Goal: Information Seeking & Learning: Check status

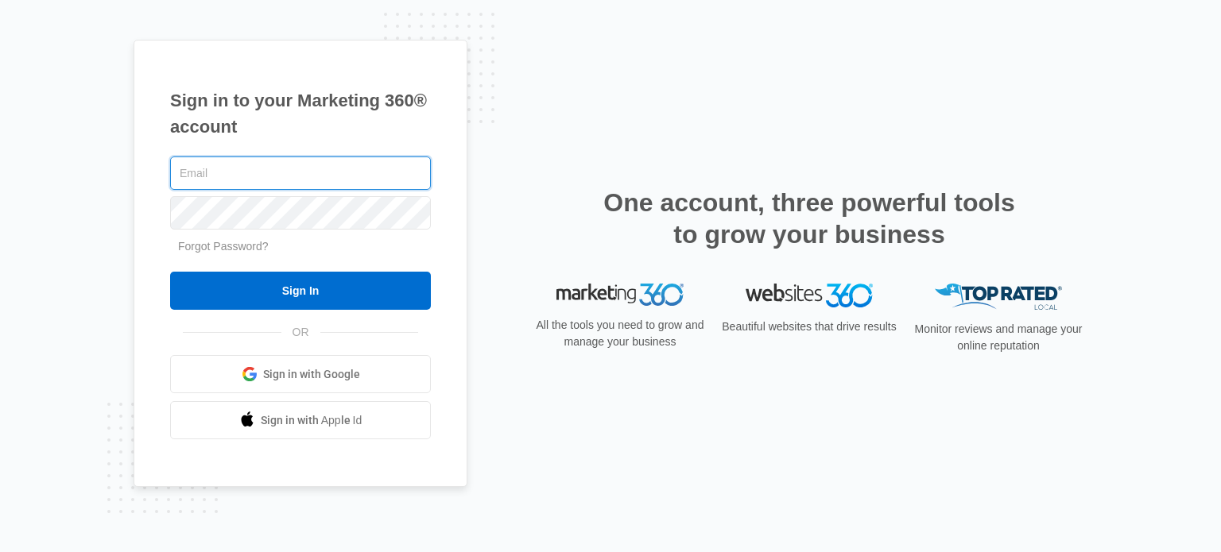
click at [224, 175] on input "text" at bounding box center [300, 173] width 261 height 33
type input "[PERSON_NAME][EMAIL_ADDRESS][DOMAIN_NAME]"
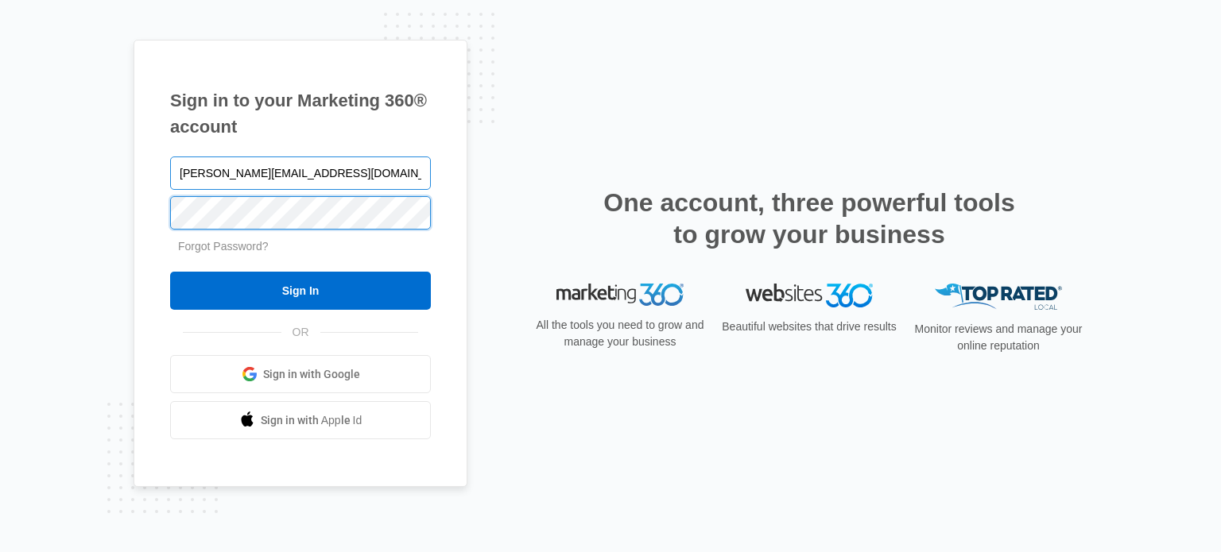
click at [170, 272] on input "Sign In" at bounding box center [300, 291] width 261 height 38
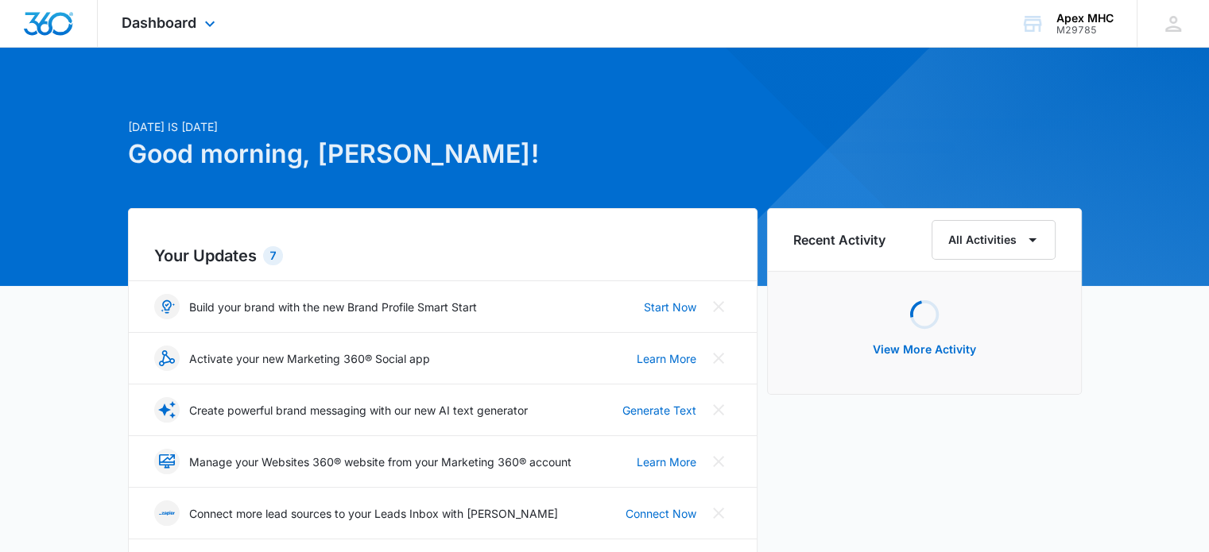
click at [197, 18] on div "Dashboard Apps Reputation Websites Forms CRM Email Social Shop Payments POS Con…" at bounding box center [170, 23] width 145 height 47
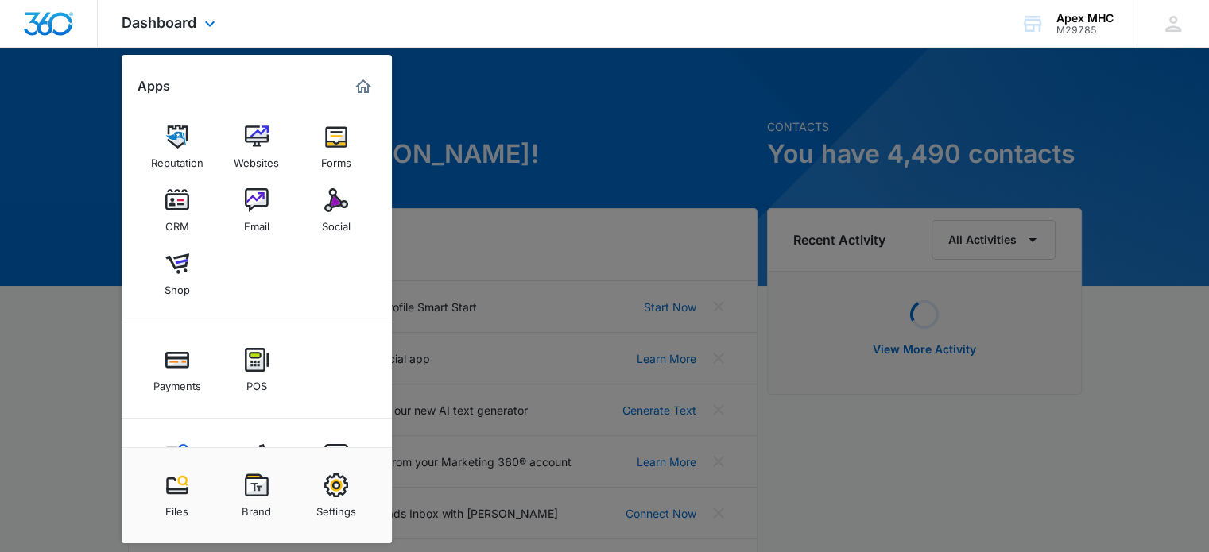
scroll to position [67, 0]
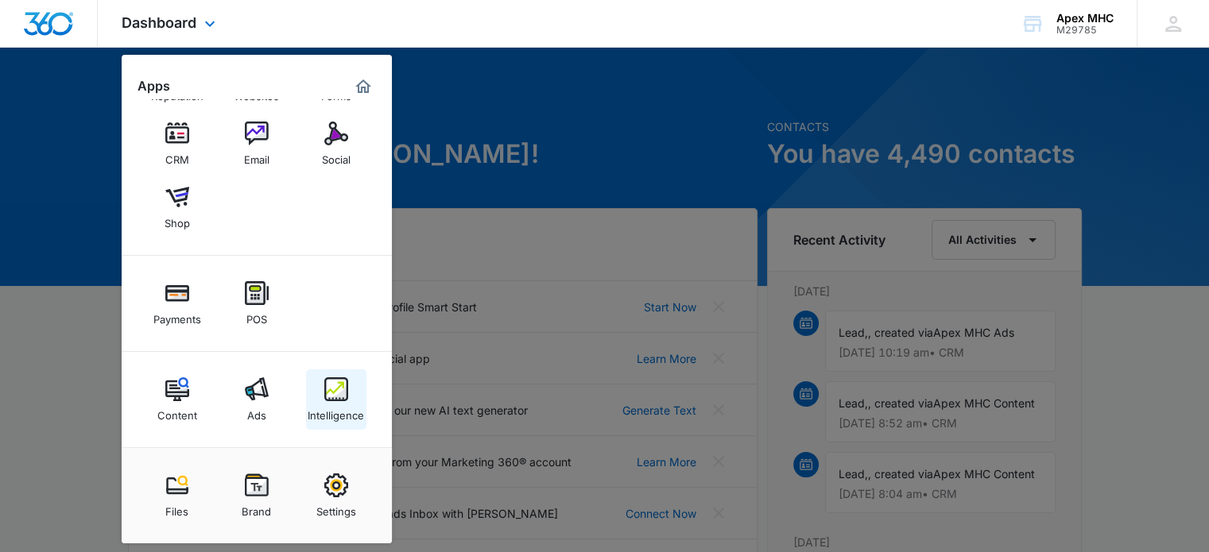
click at [338, 407] on div "Intelligence" at bounding box center [336, 411] width 56 height 21
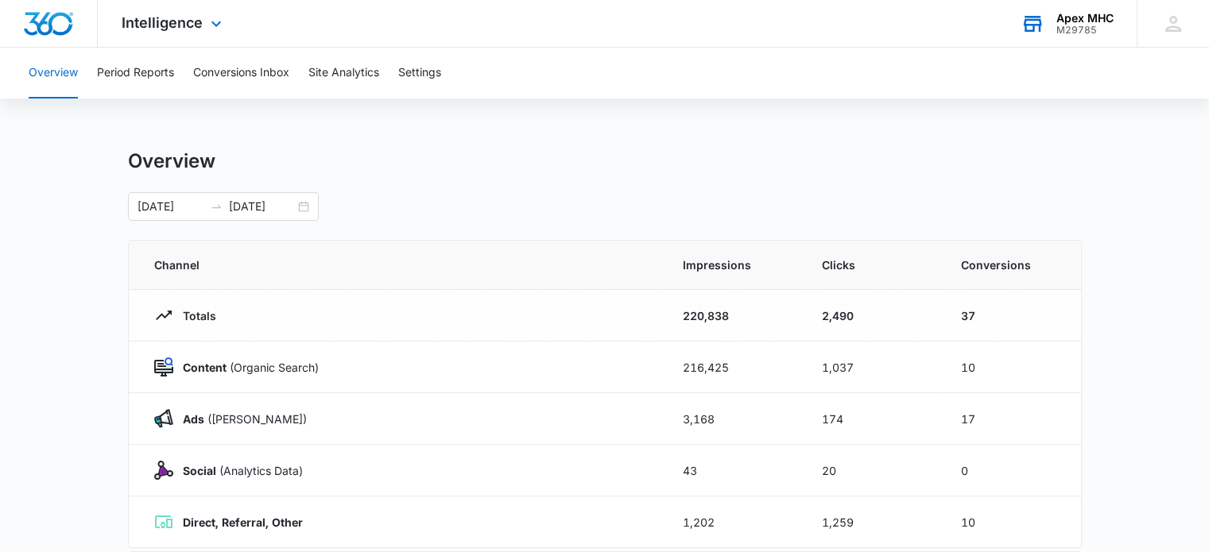
click at [1053, 33] on div "Apex MHC M29785 Your Accounts View All" at bounding box center [1067, 23] width 140 height 47
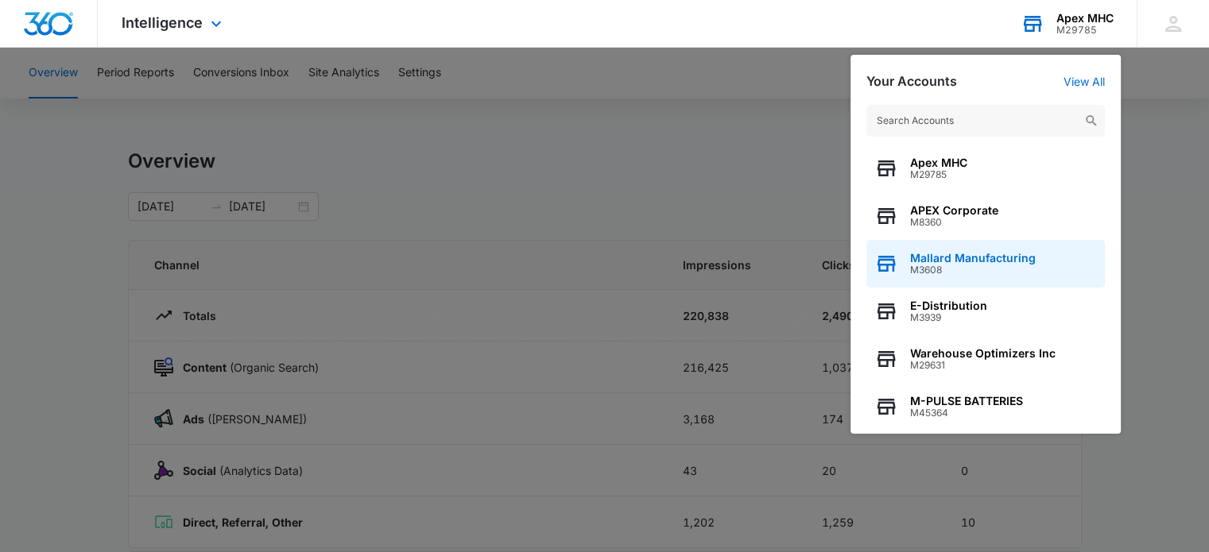
scroll to position [203, 0]
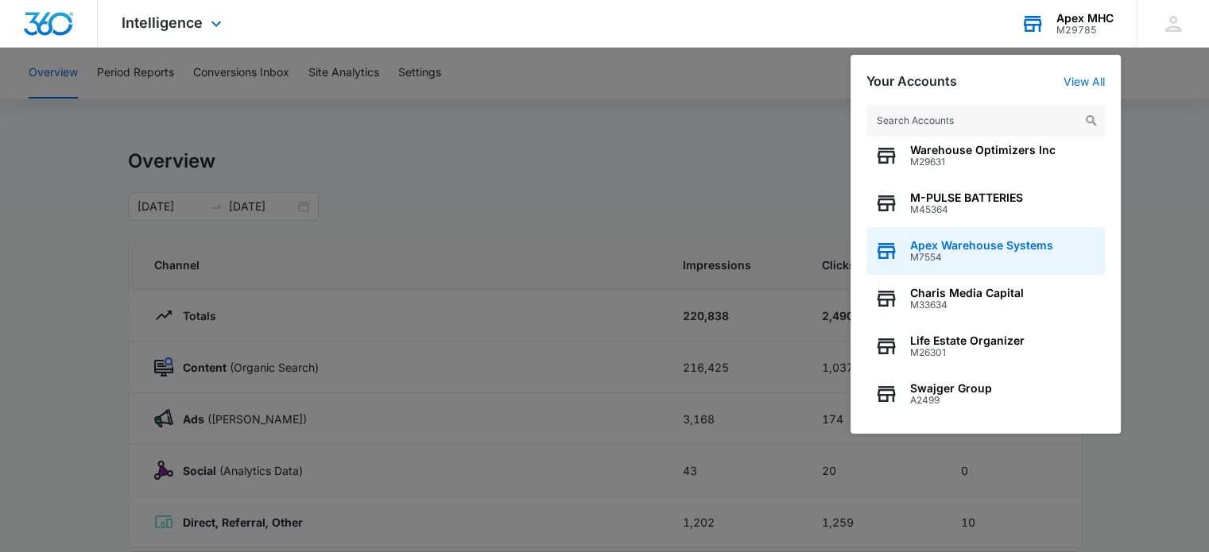
click at [985, 252] on span "M7554" at bounding box center [981, 257] width 143 height 11
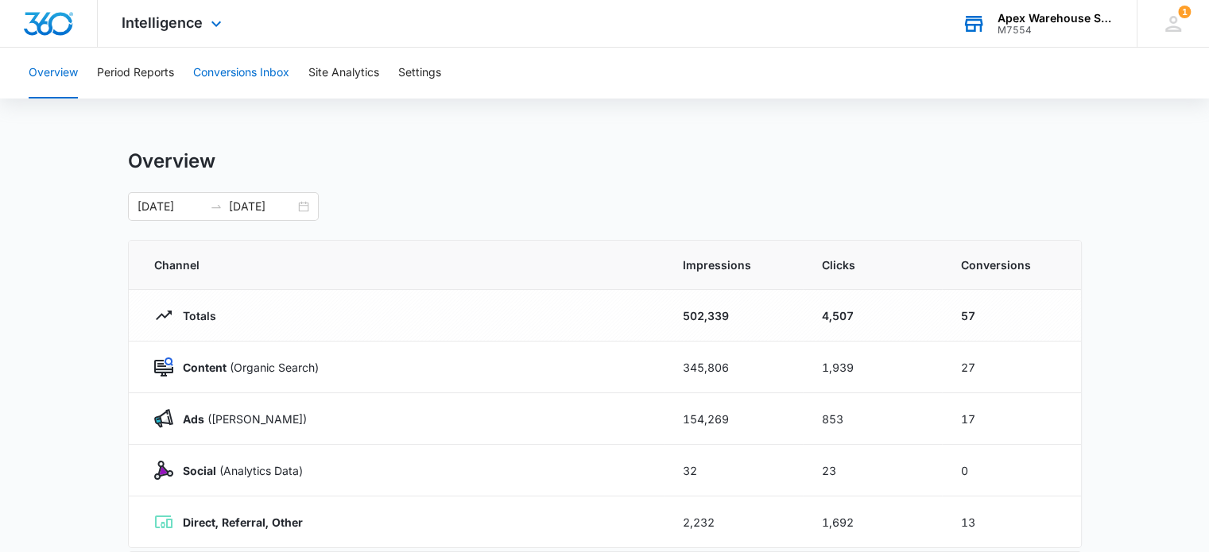
click at [261, 61] on button "Conversions Inbox" at bounding box center [241, 73] width 96 height 51
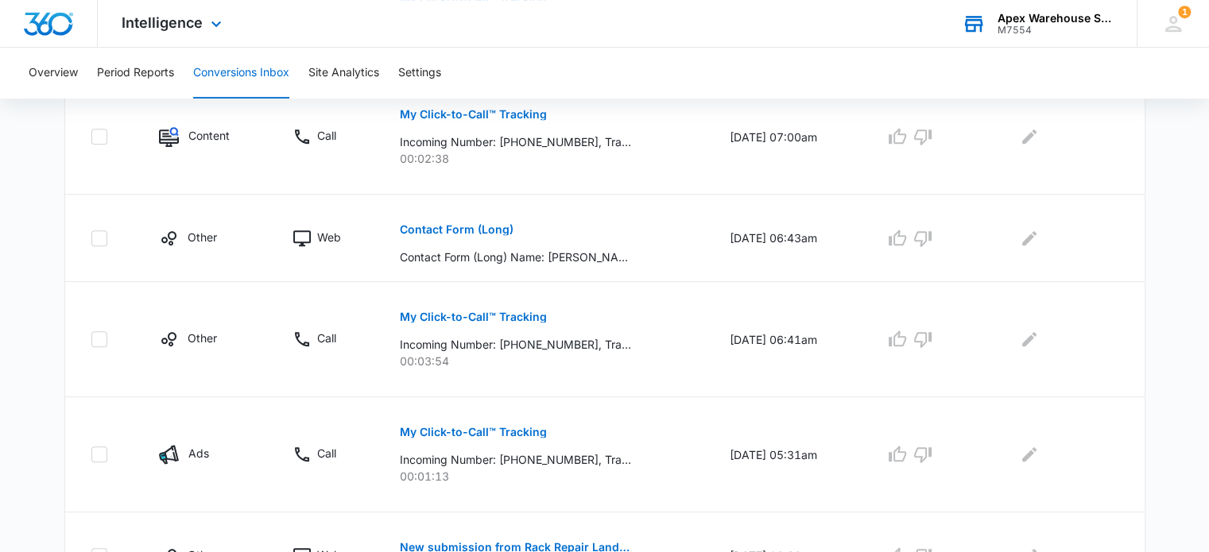
scroll to position [1037, 0]
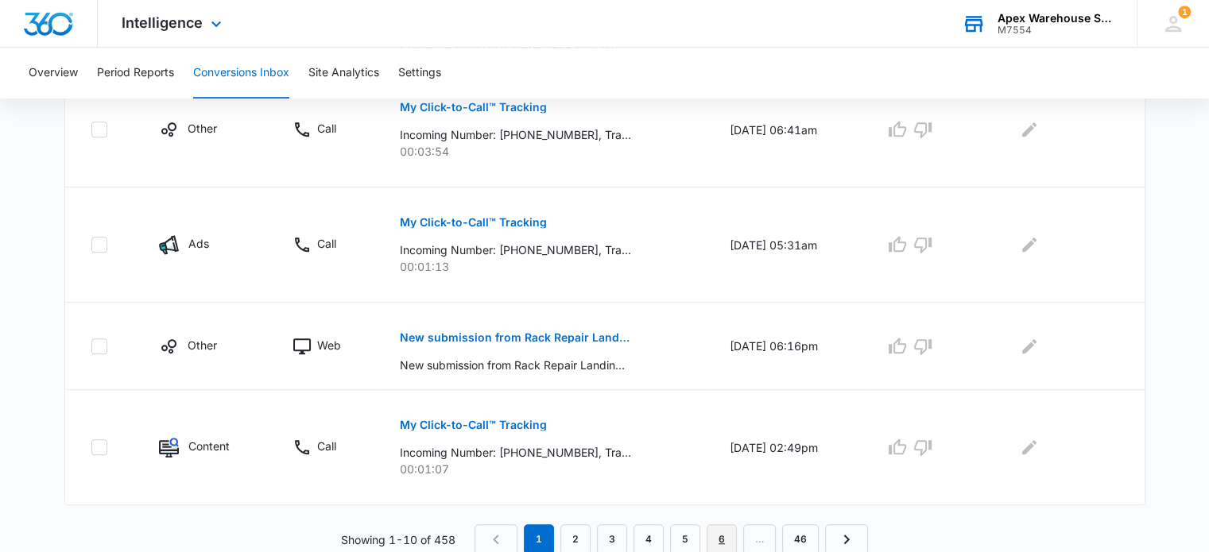
click at [731, 533] on link "6" at bounding box center [722, 540] width 30 height 30
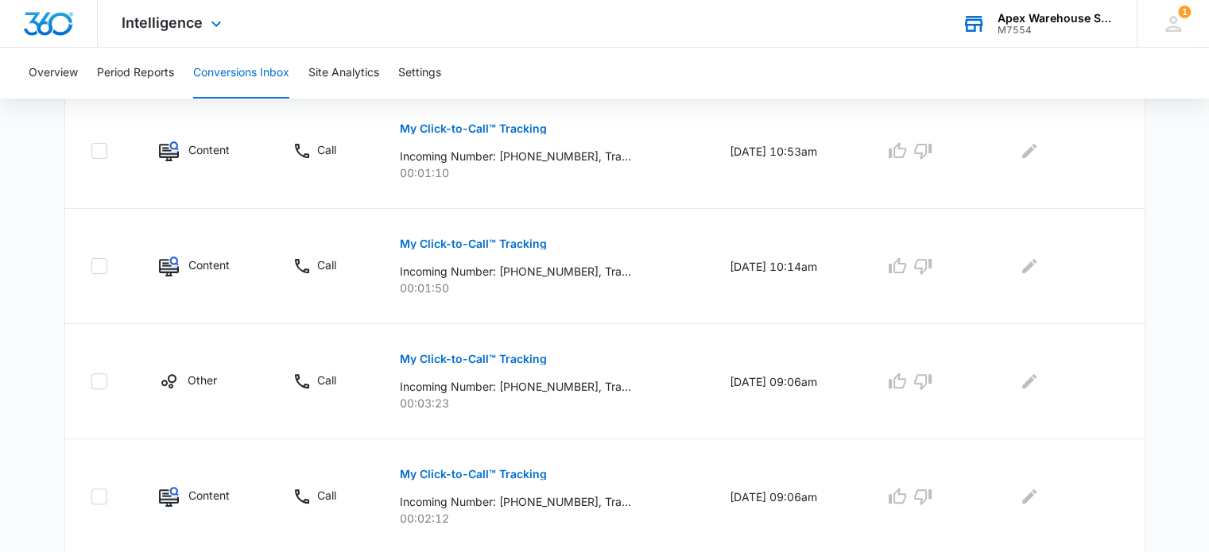
scroll to position [1119, 0]
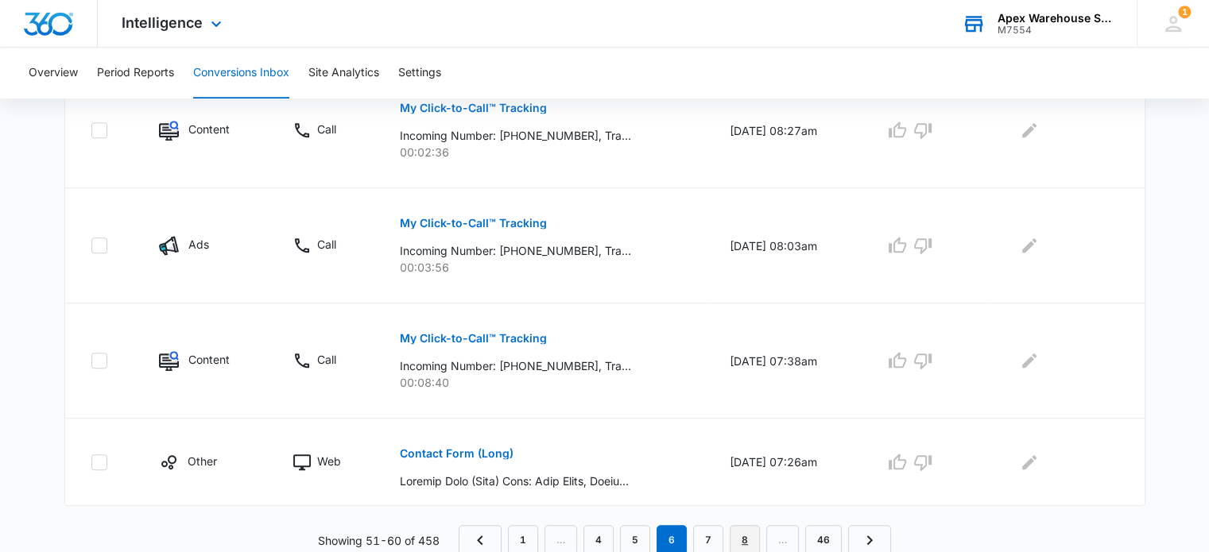
click at [744, 541] on link "8" at bounding box center [745, 540] width 30 height 30
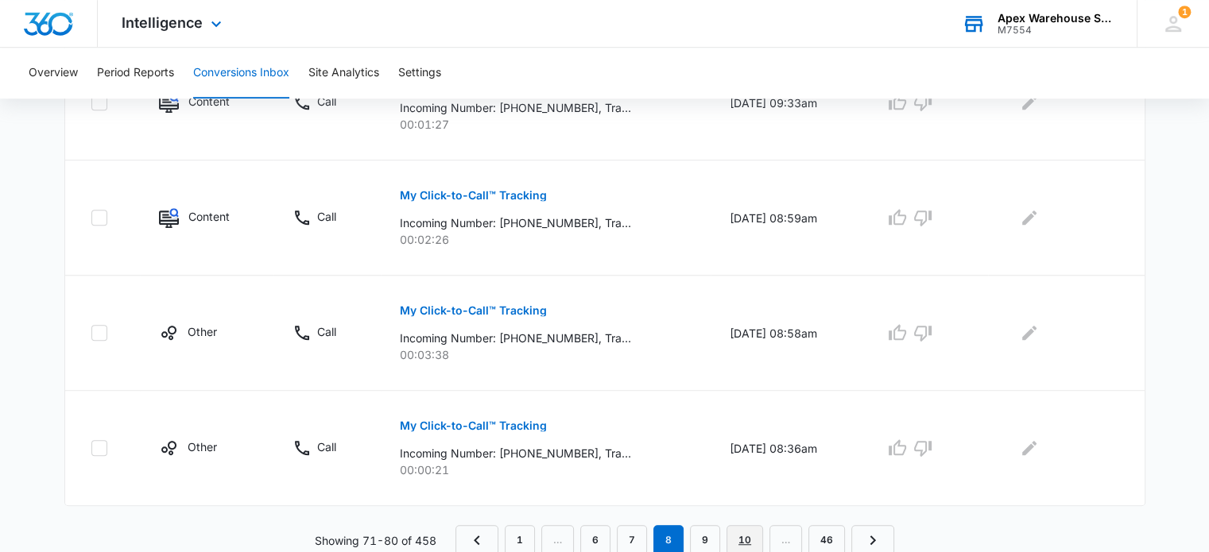
click at [754, 533] on link "10" at bounding box center [745, 540] width 37 height 30
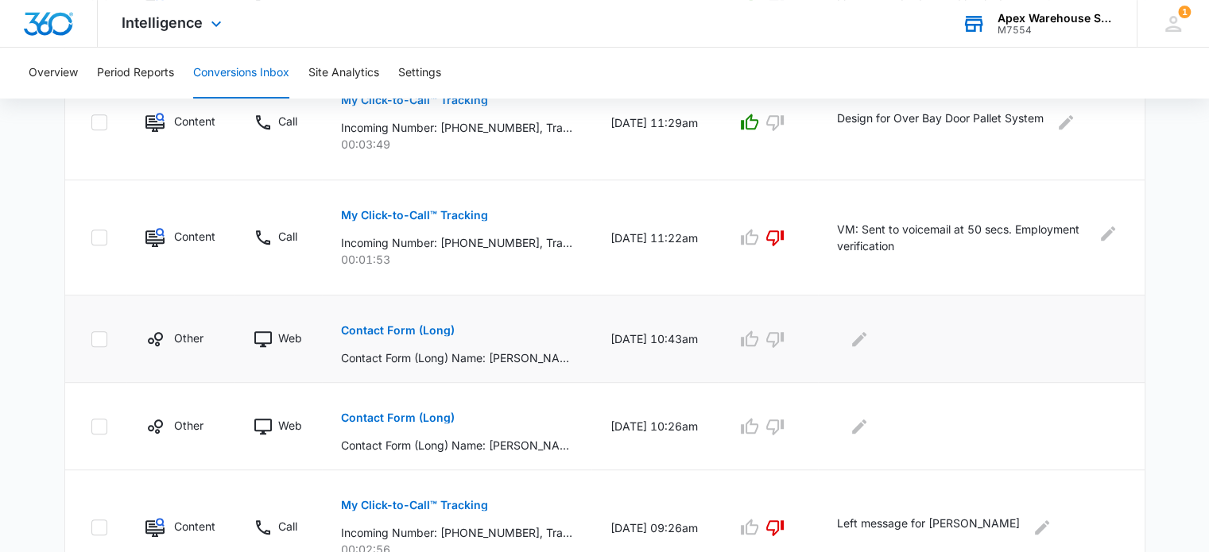
scroll to position [0, 0]
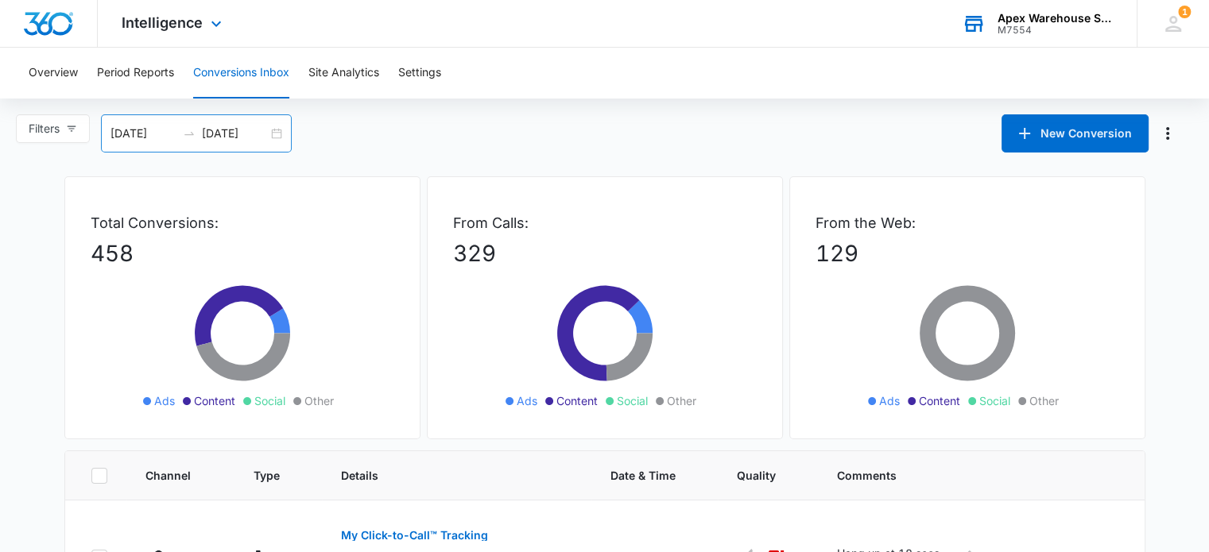
click at [275, 128] on div "[DATE] [DATE]" at bounding box center [196, 133] width 191 height 38
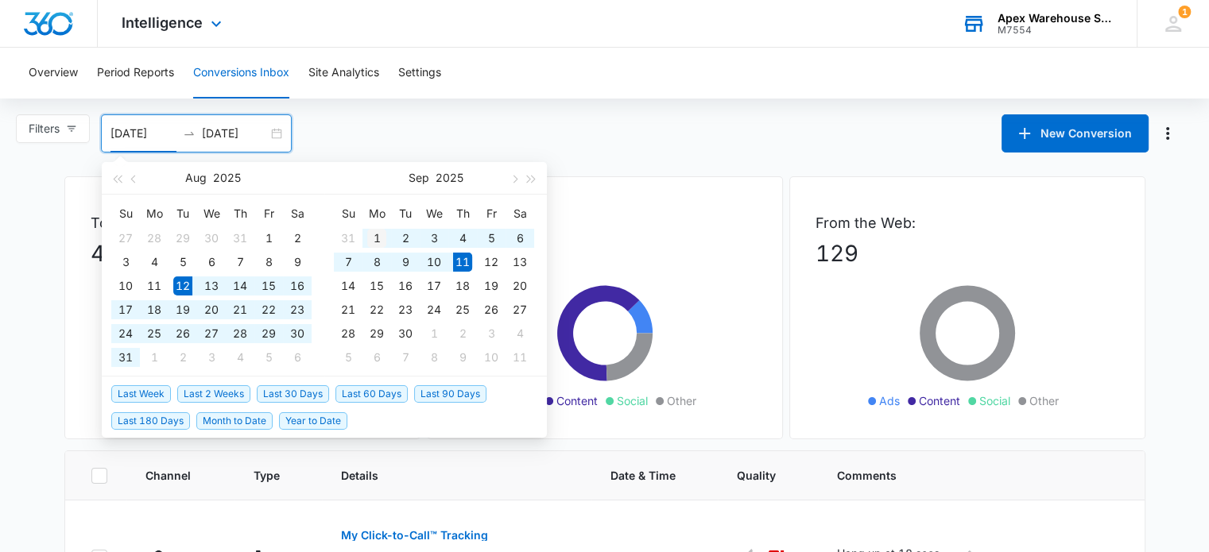
type input "[DATE]"
click at [371, 239] on div "1" at bounding box center [376, 238] width 19 height 19
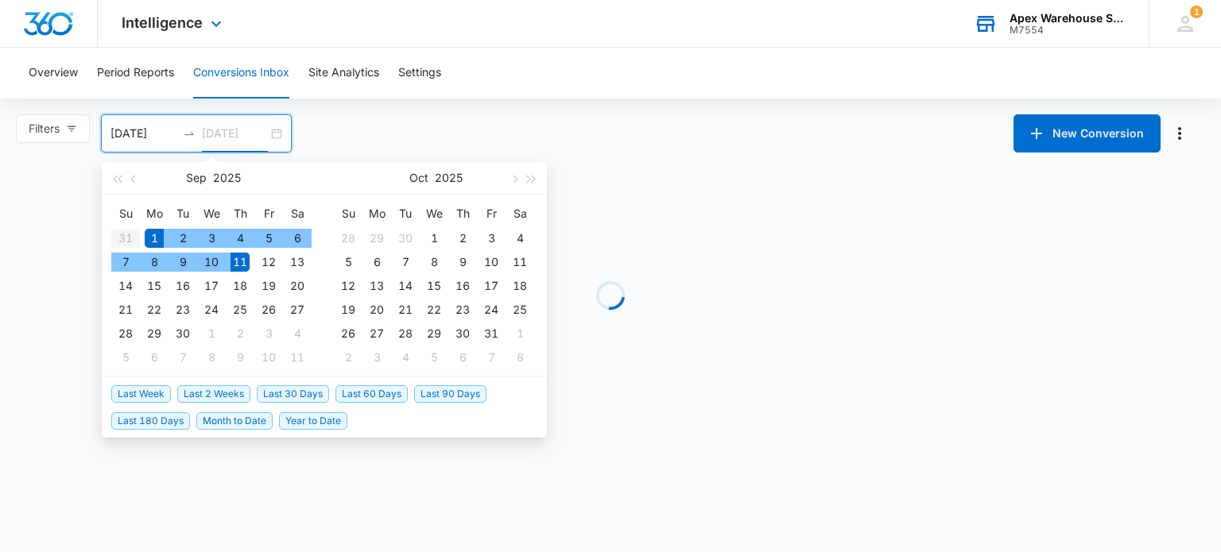
click at [242, 254] on div "11" at bounding box center [240, 262] width 19 height 19
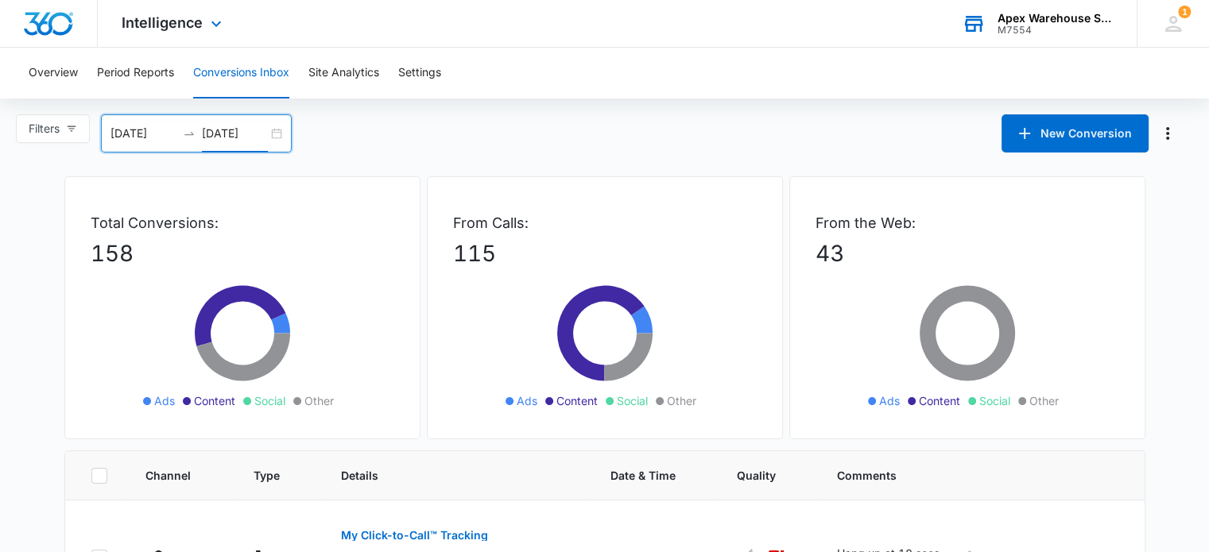
click at [271, 138] on div "[DATE] [DATE]" at bounding box center [196, 133] width 191 height 38
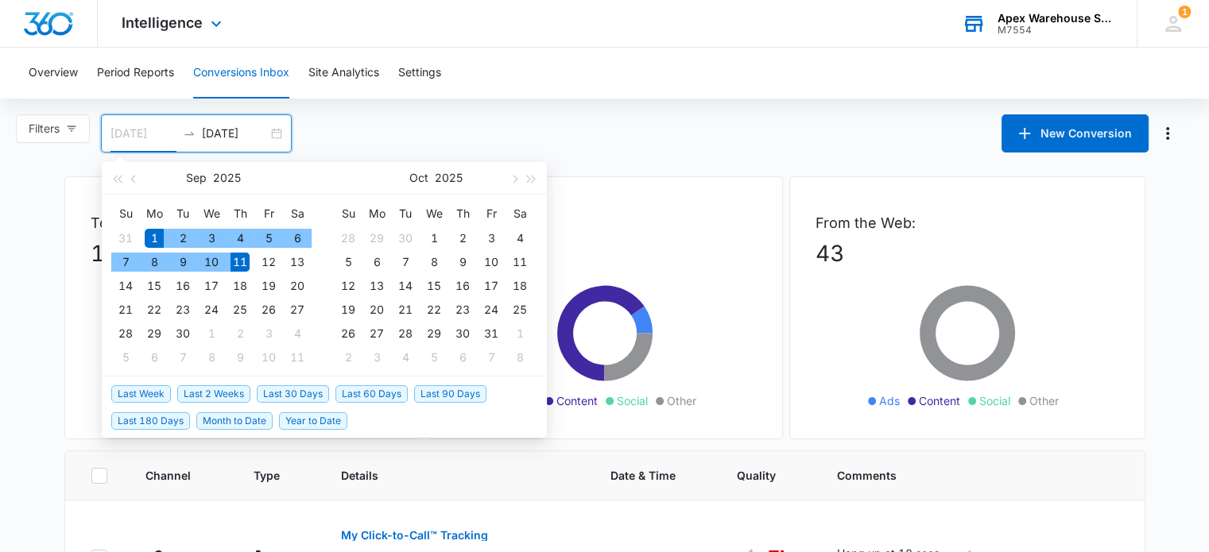
click at [158, 237] on div "1" at bounding box center [154, 238] width 19 height 19
type input "[DATE]"
click at [216, 260] on div "10" at bounding box center [211, 262] width 19 height 19
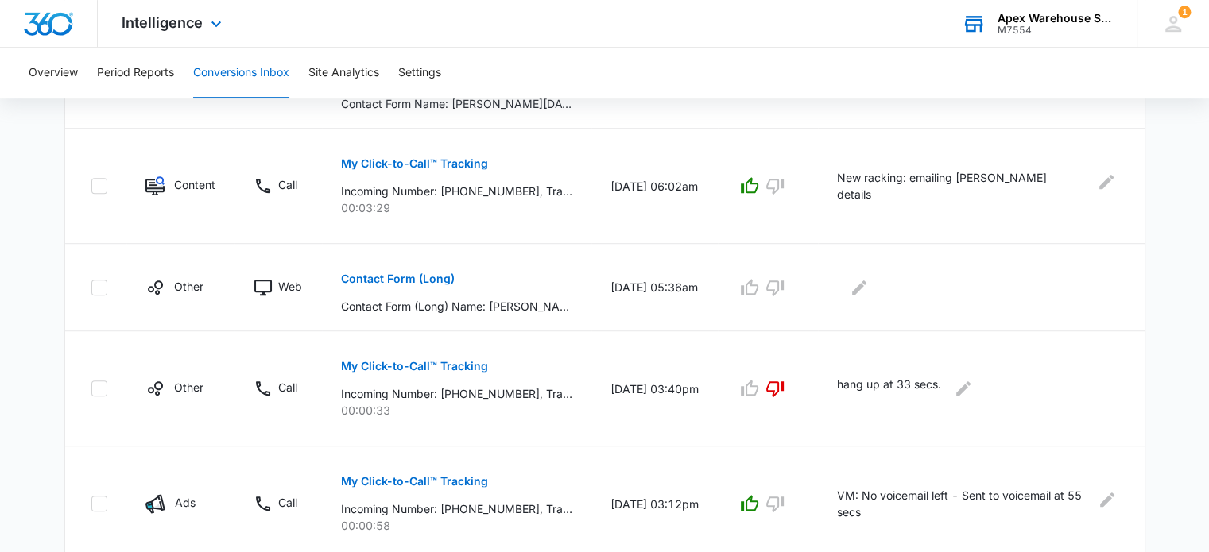
scroll to position [1092, 0]
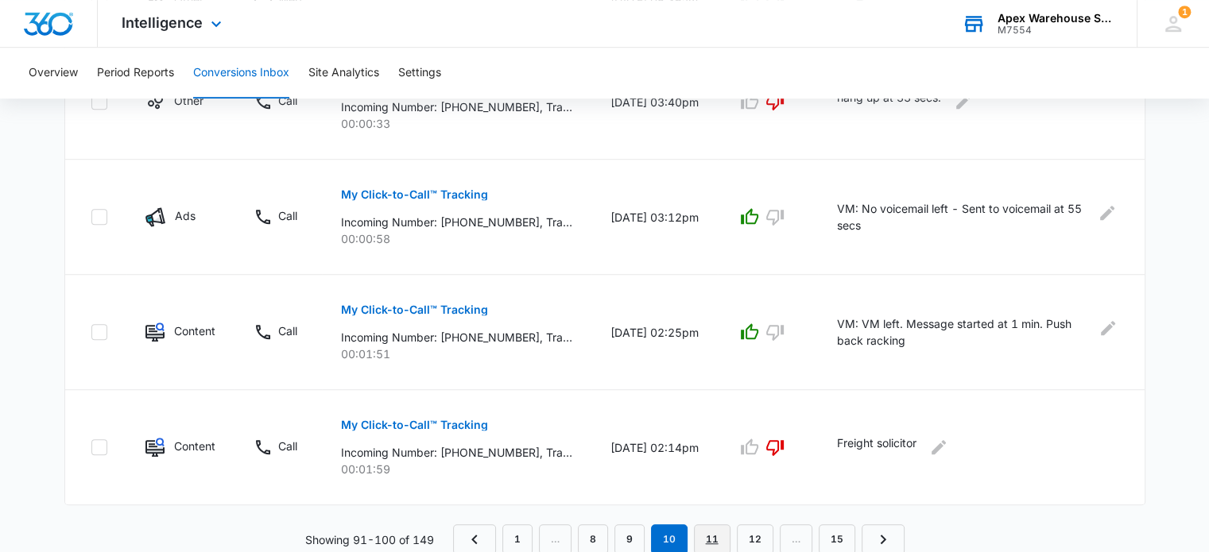
click at [717, 537] on link "11" at bounding box center [712, 540] width 37 height 30
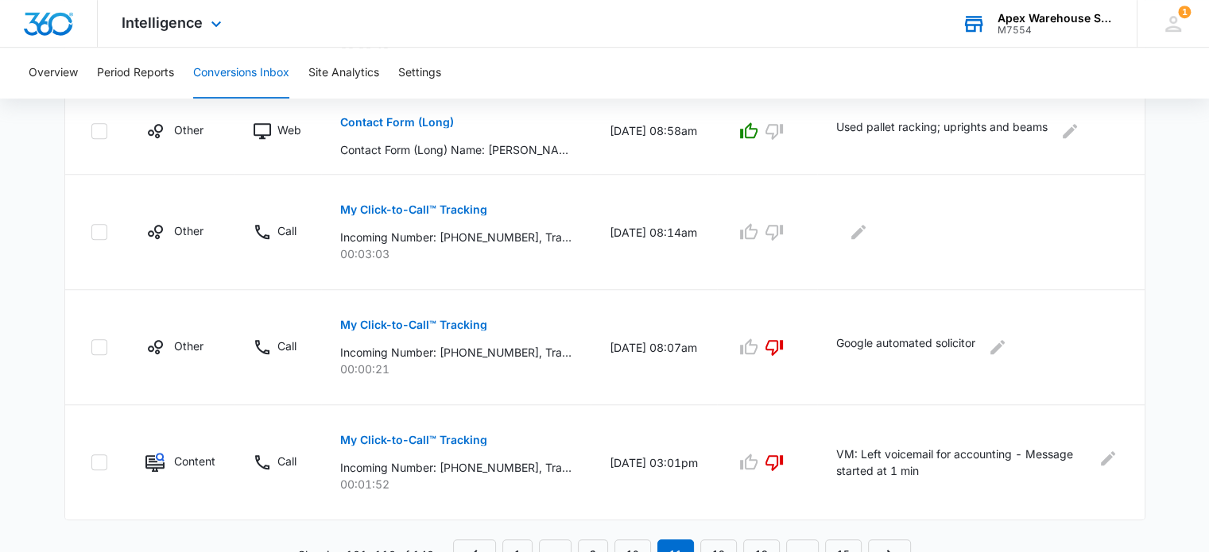
scroll to position [1064, 0]
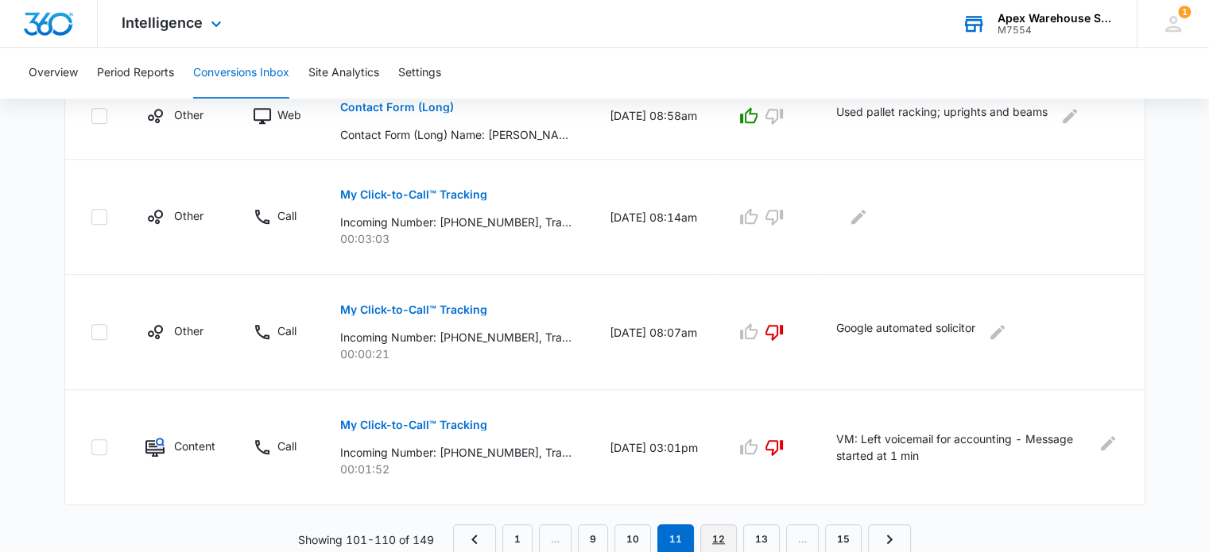
click at [723, 539] on link "12" at bounding box center [718, 540] width 37 height 30
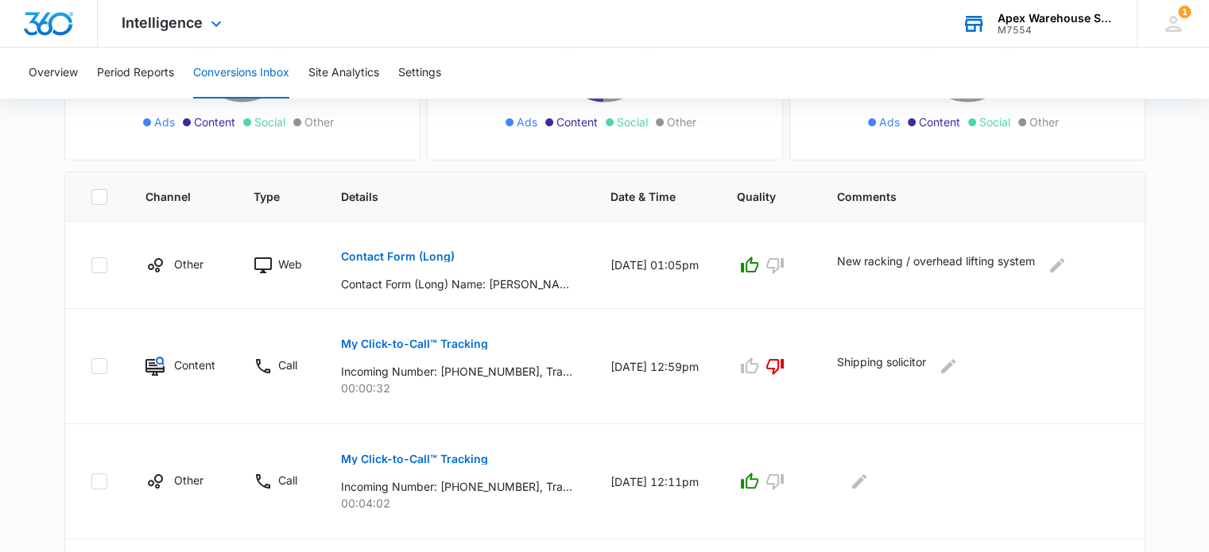
scroll to position [1119, 0]
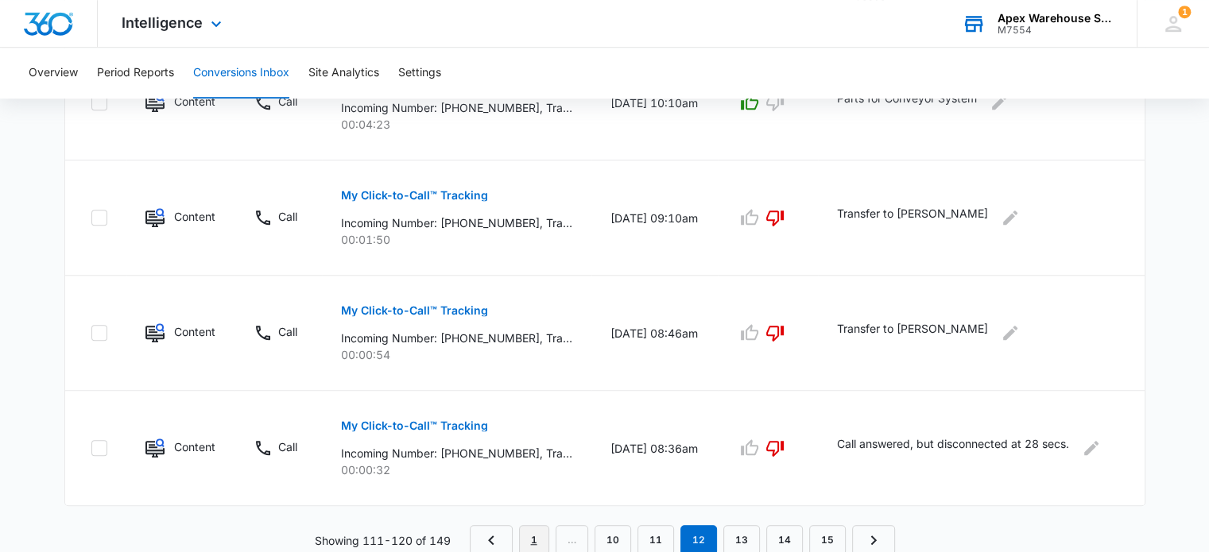
click at [537, 529] on link "1" at bounding box center [534, 540] width 30 height 30
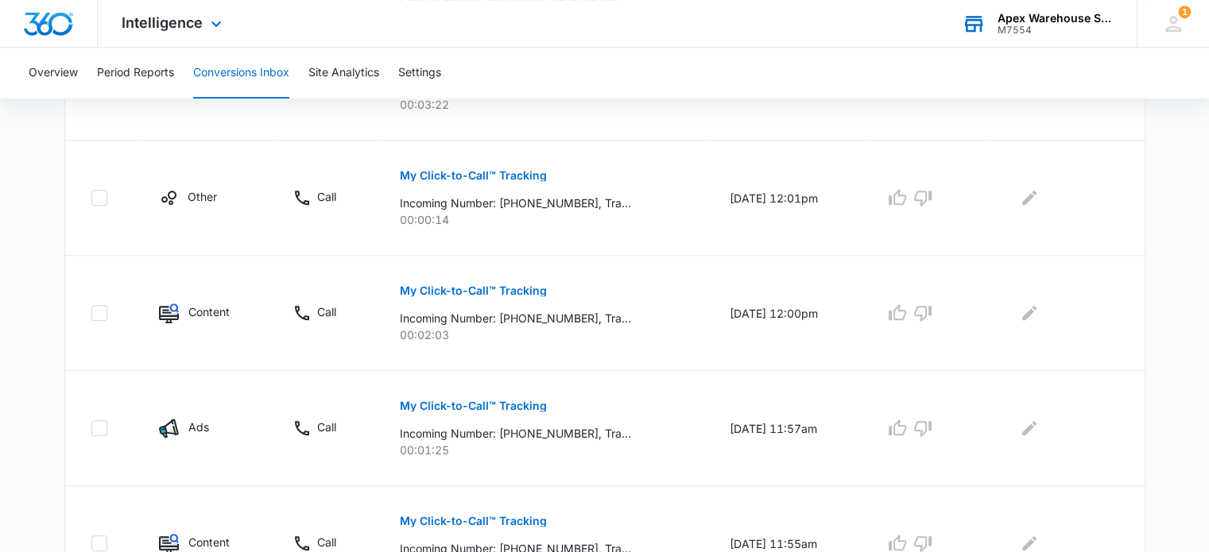
scroll to position [874, 0]
